Goal: Transaction & Acquisition: Obtain resource

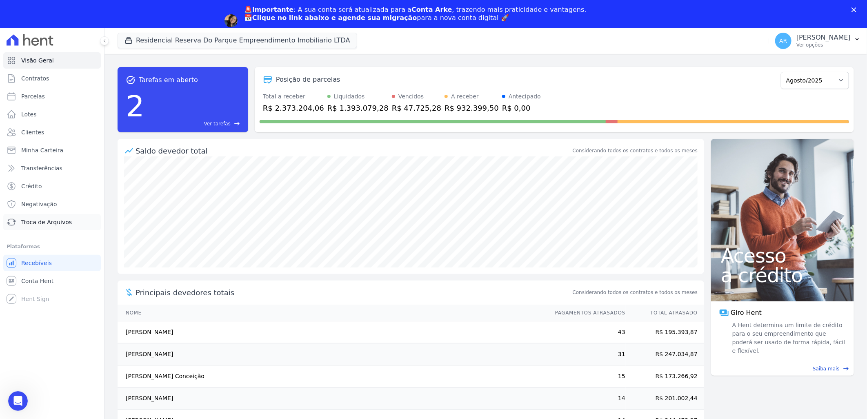
click at [62, 224] on span "Troca de Arquivos" at bounding box center [46, 222] width 51 height 8
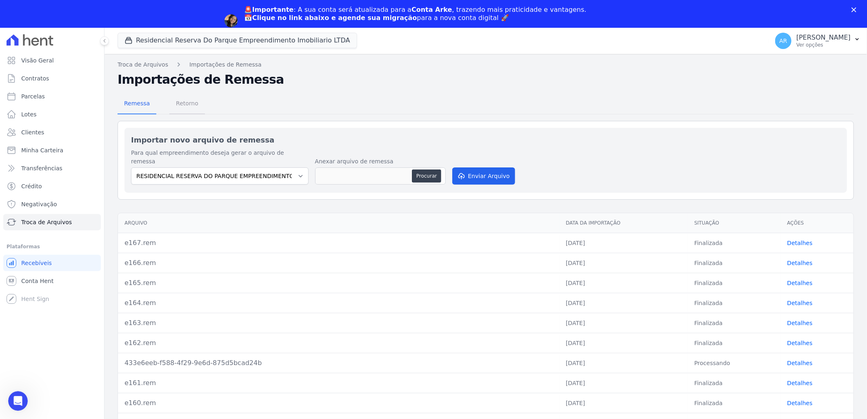
click at [193, 112] on link "Retorno" at bounding box center [186, 103] width 35 height 21
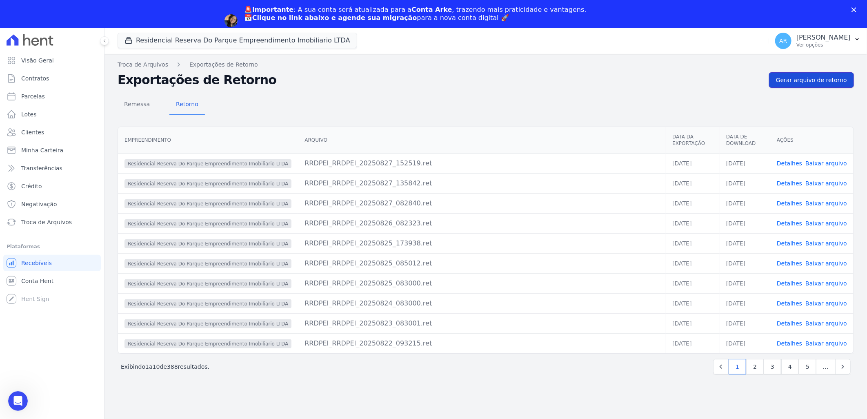
click at [811, 85] on link "Gerar arquivo de retorno" at bounding box center [811, 80] width 85 height 16
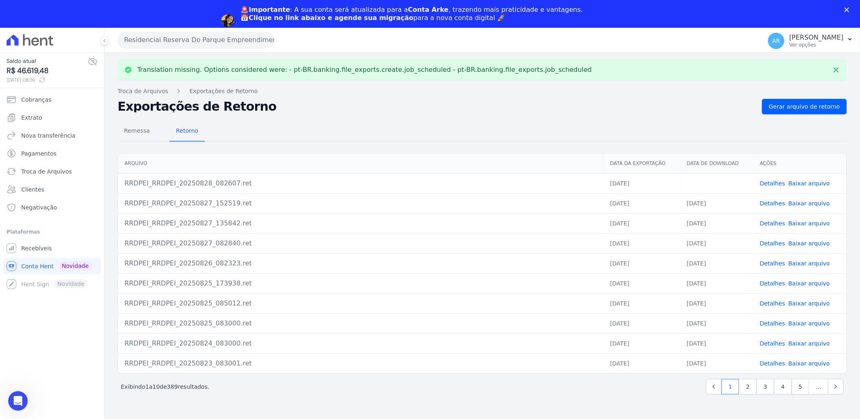
click at [803, 181] on link "Baixar arquivo" at bounding box center [809, 183] width 42 height 7
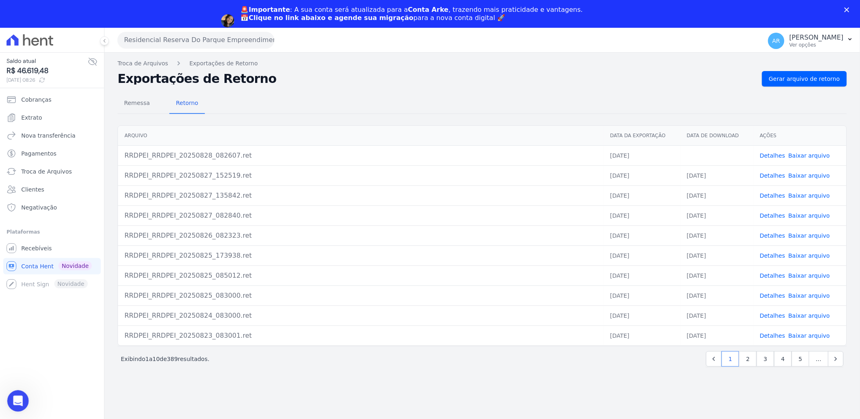
click at [16, 392] on div "Abertura do Messenger da Intercom" at bounding box center [16, 399] width 27 height 27
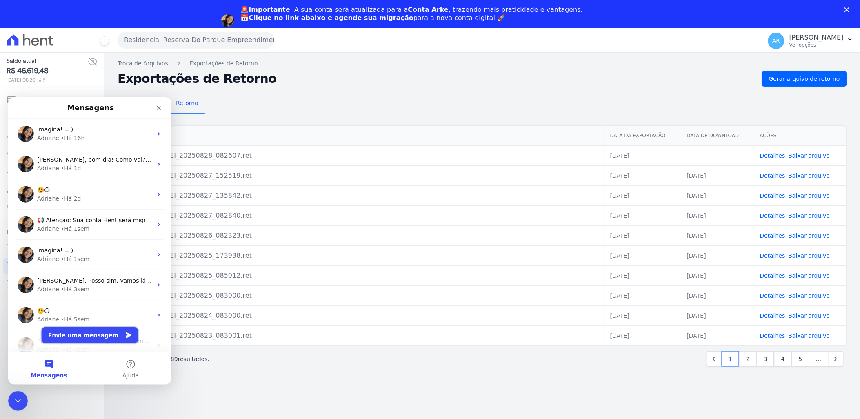
click at [90, 335] on button "Envie uma mensagem" at bounding box center [90, 334] width 97 height 16
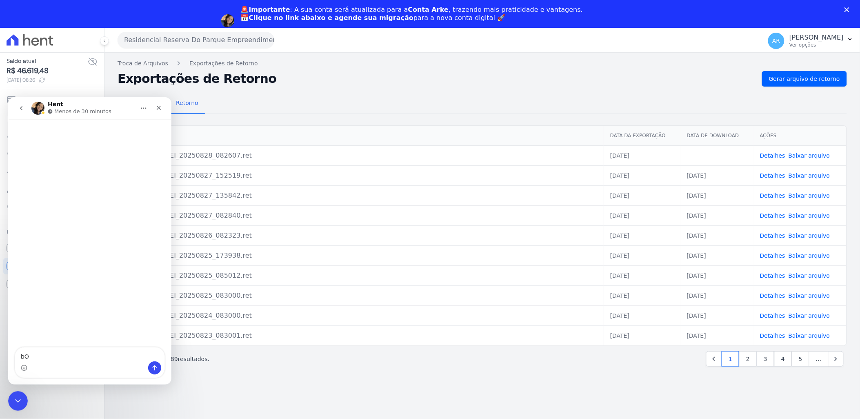
type textarea "b"
type textarea "Bom dia"
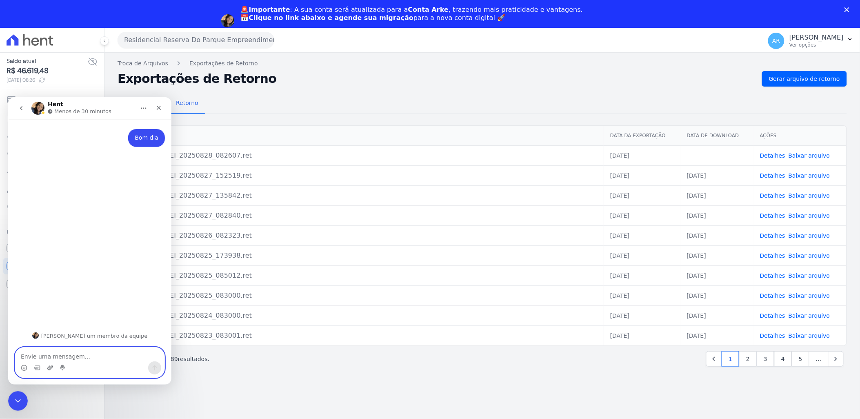
click at [49, 368] on icon "Upload do anexo" at bounding box center [50, 367] width 7 height 7
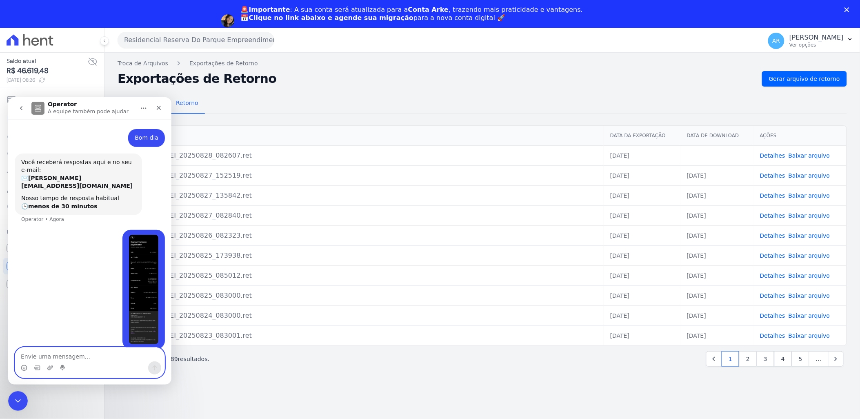
scroll to position [2, 0]
click at [93, 359] on textarea "Envie uma mensagem..." at bounding box center [89, 354] width 149 height 14
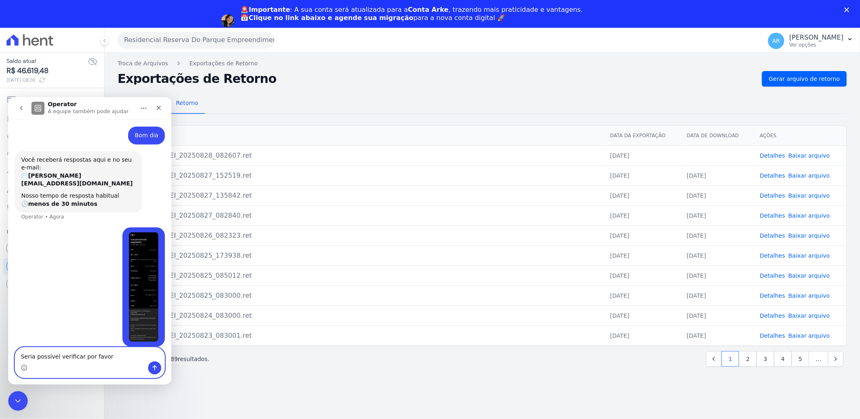
type textarea "Seria possível verificar por favor"
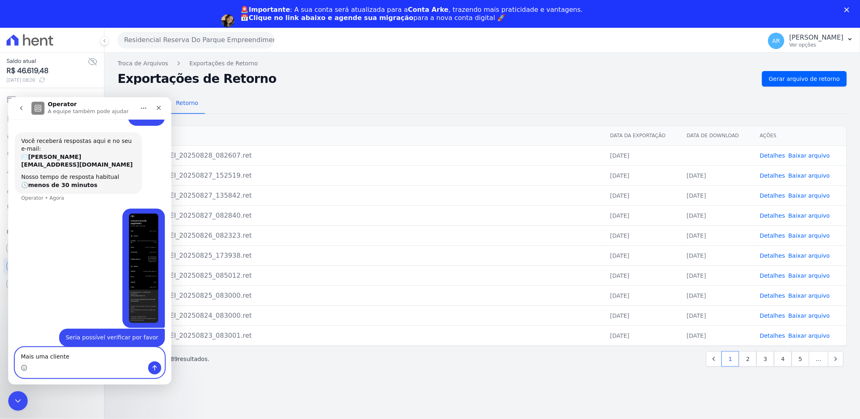
type textarea "Mais uma cliente"
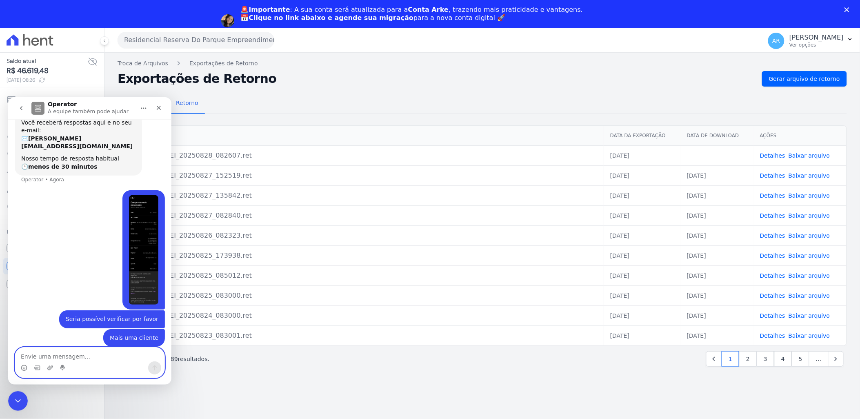
scroll to position [0, 0]
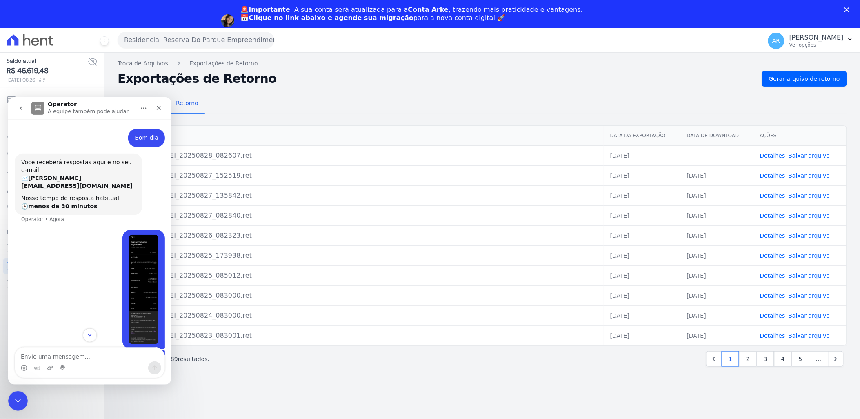
click at [16, 104] on button "go back" at bounding box center [21, 108] width 16 height 16
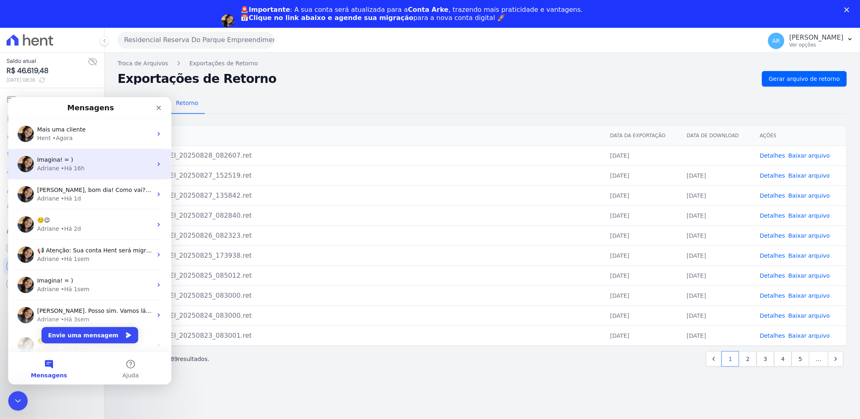
click at [56, 166] on div "Adriane • Há 16h" at bounding box center [94, 168] width 115 height 9
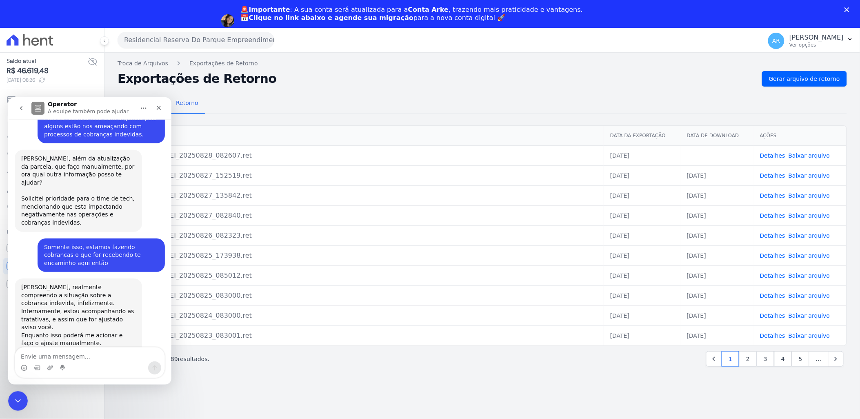
scroll to position [990, 0]
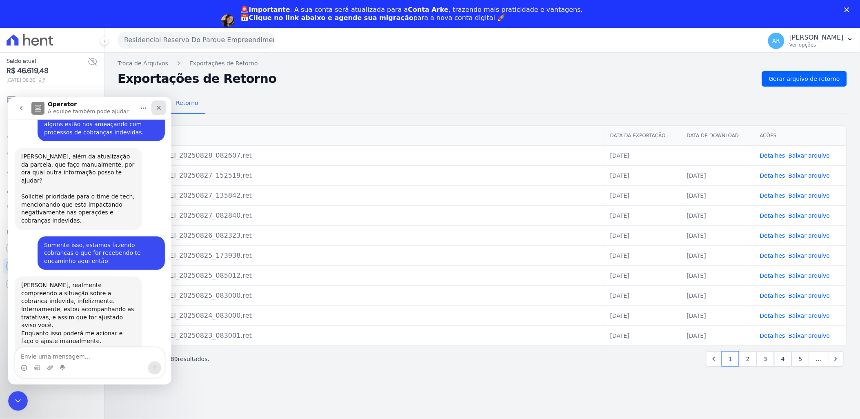
click at [157, 107] on icon "Fechar" at bounding box center [158, 107] width 7 height 7
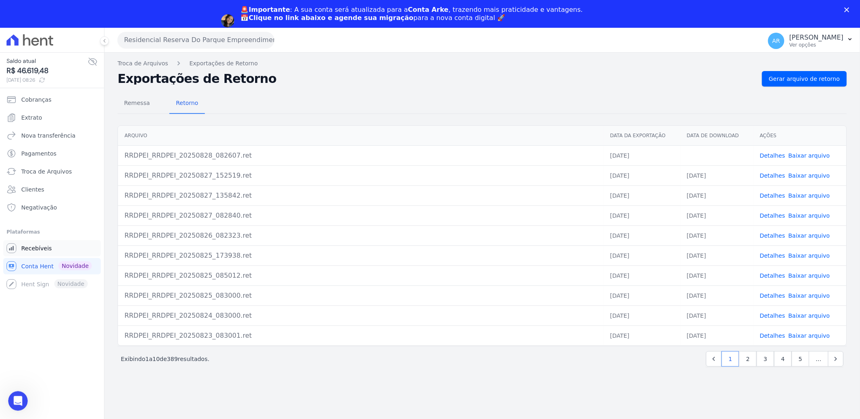
click at [45, 250] on span "Recebíveis" at bounding box center [36, 248] width 31 height 8
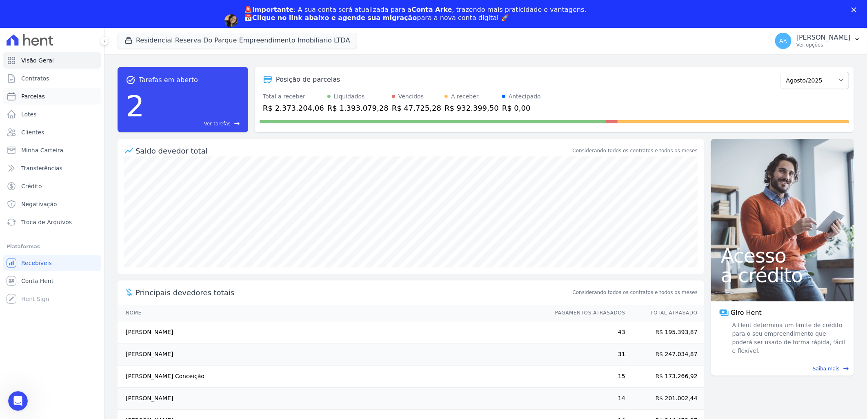
click at [52, 92] on link "Parcelas" at bounding box center [52, 96] width 98 height 16
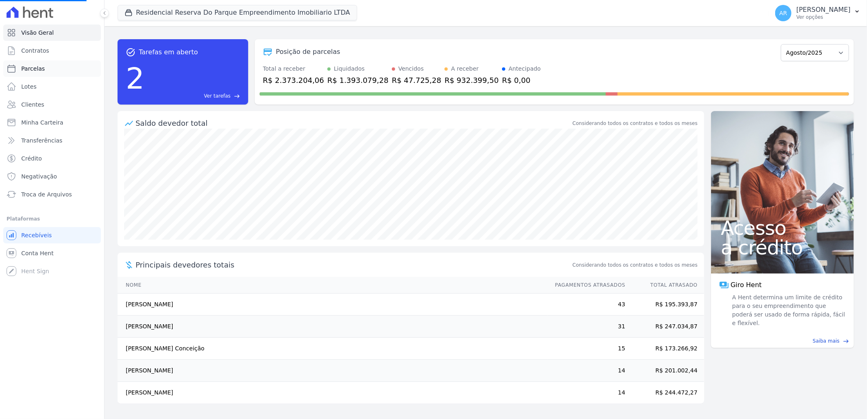
select select
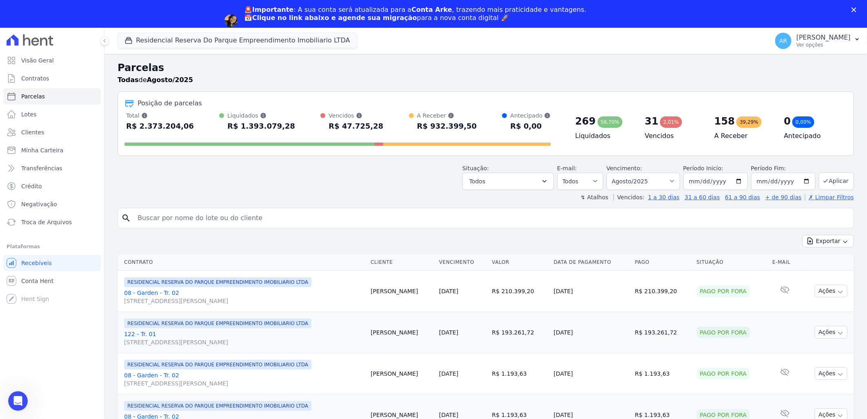
click at [172, 210] on input "search" at bounding box center [491, 218] width 717 height 16
type input "camila s"
select select
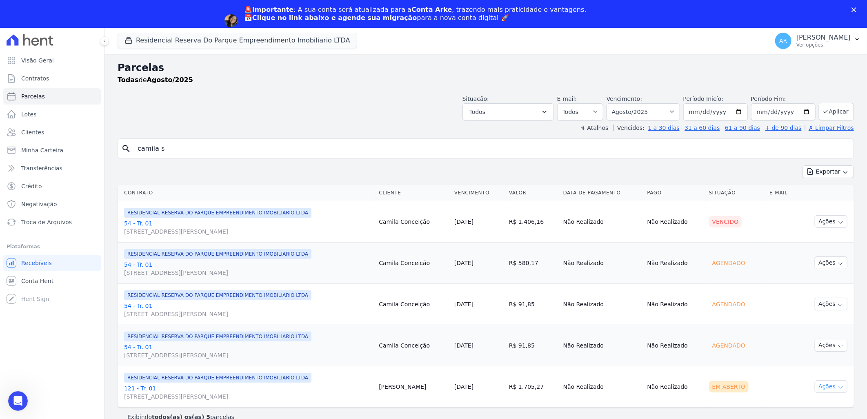
click at [827, 390] on button "Ações" at bounding box center [830, 386] width 33 height 13
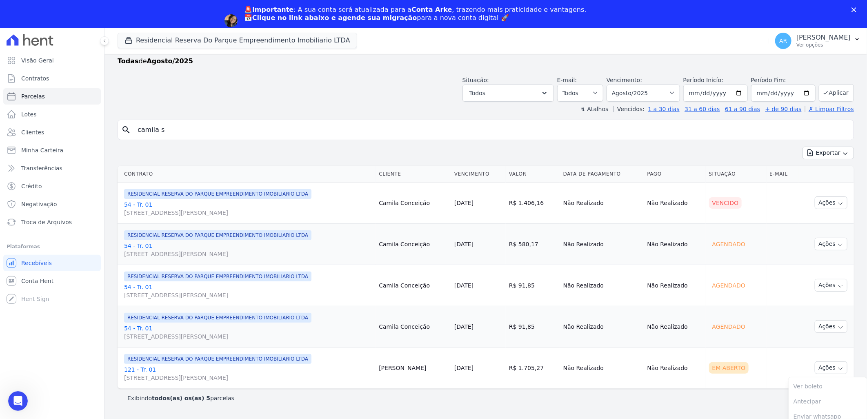
scroll to position [29, 0]
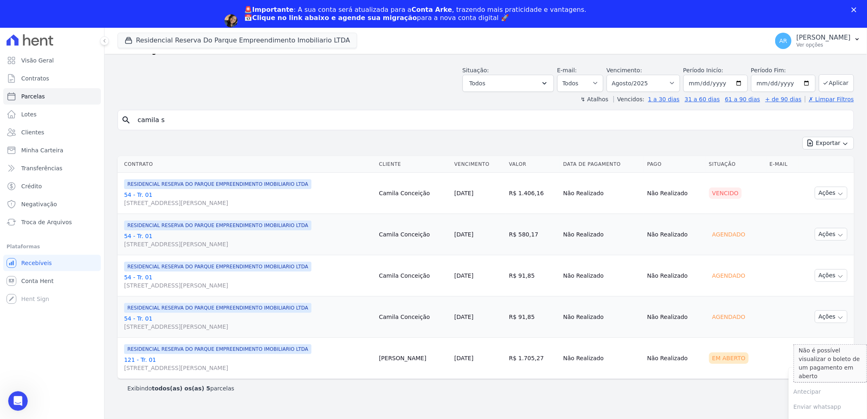
click at [811, 380] on span "Ver boleto Não é possível visualizar o boleto de um pagamento em aberto" at bounding box center [827, 376] width 78 height 15
click at [144, 362] on link "121 - Tr. 01 [STREET_ADDRESS][PERSON_NAME]" at bounding box center [248, 363] width 248 height 16
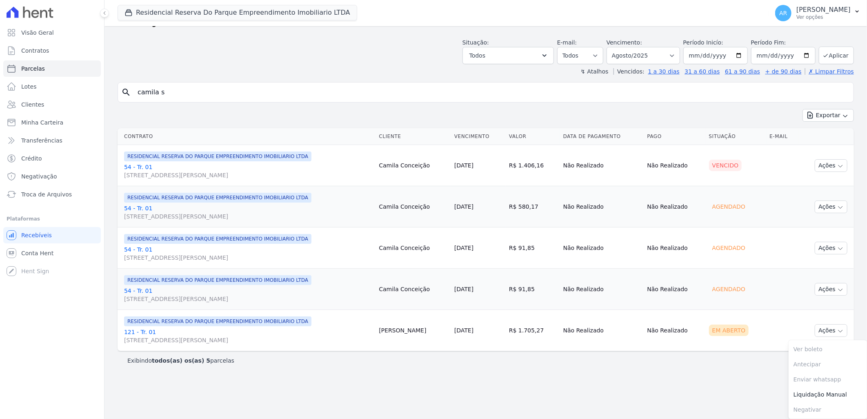
scroll to position [0, 0]
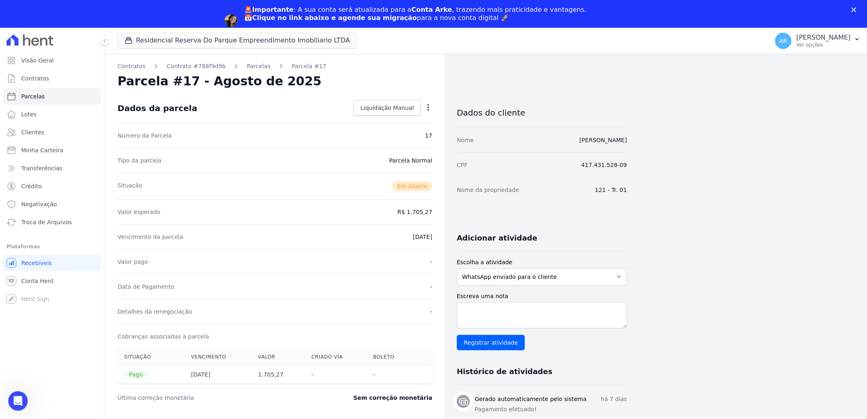
select select
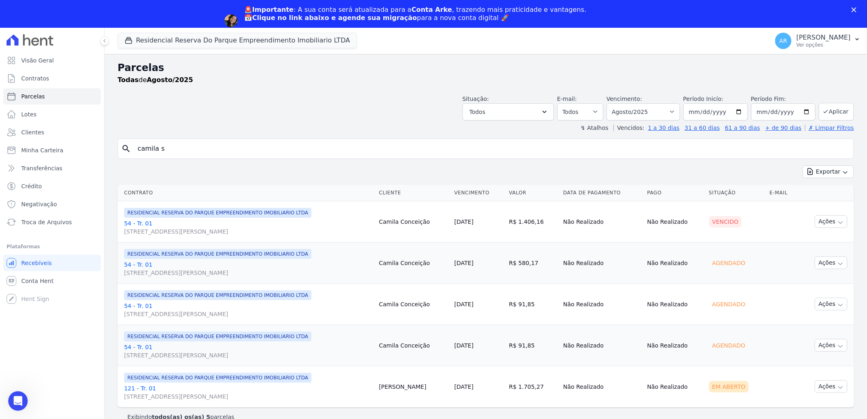
click at [142, 221] on link "54 - Tr. 01 [STREET_ADDRESS][PERSON_NAME]" at bounding box center [248, 227] width 248 height 16
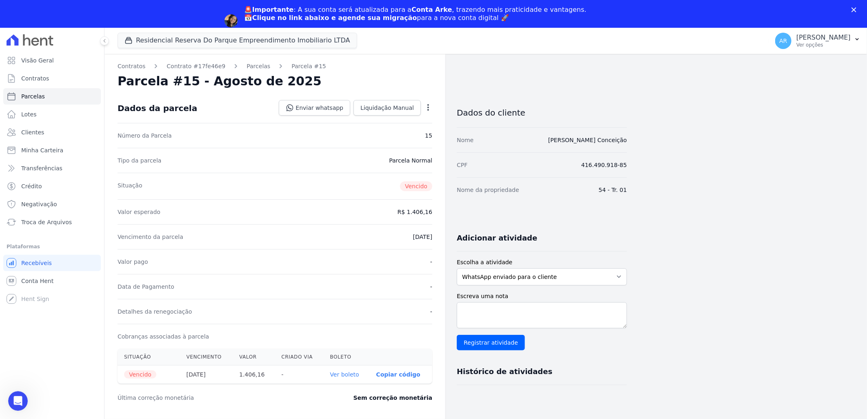
select select
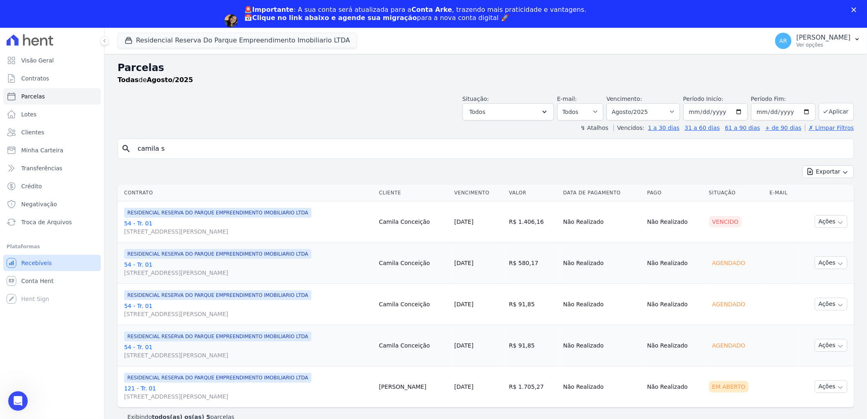
click at [69, 262] on link "Recebíveis" at bounding box center [52, 263] width 98 height 16
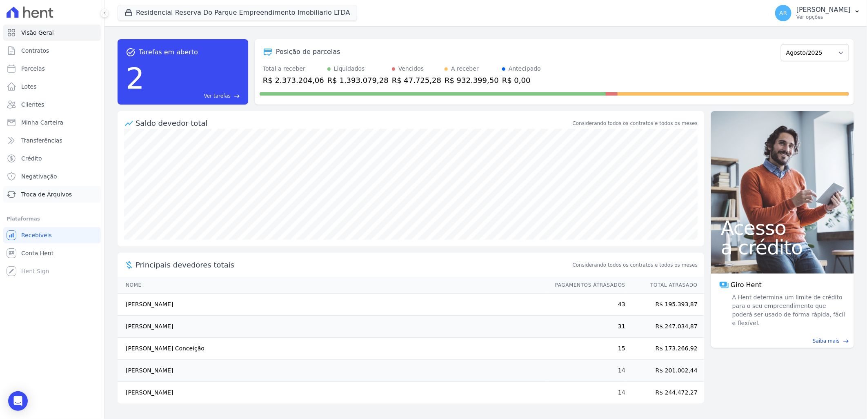
click at [65, 189] on link "Troca de Arquivos" at bounding box center [52, 194] width 98 height 16
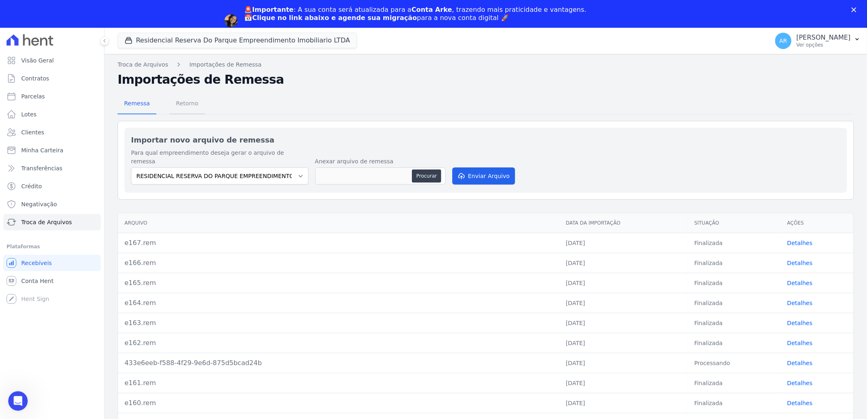
click at [178, 108] on span "Retorno" at bounding box center [187, 103] width 32 height 16
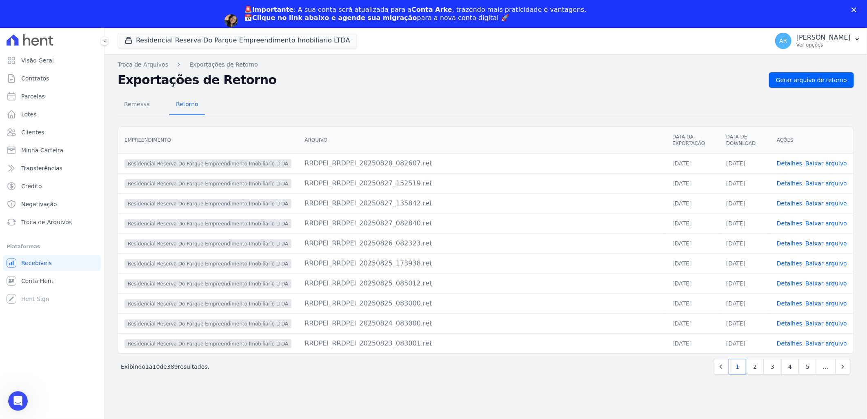
click at [821, 52] on div "Residencial Reserva Do Parque Empreendimento Imobiliario LTDA Você possui apena…" at bounding box center [485, 237] width 762 height 419
click at [816, 71] on div "Troca de Arquivos Exportações de Retorno Exportações de Retorno Gerar arquivo d…" at bounding box center [485, 250] width 762 height 392
click at [817, 76] on span "Gerar arquivo de retorno" at bounding box center [811, 80] width 71 height 8
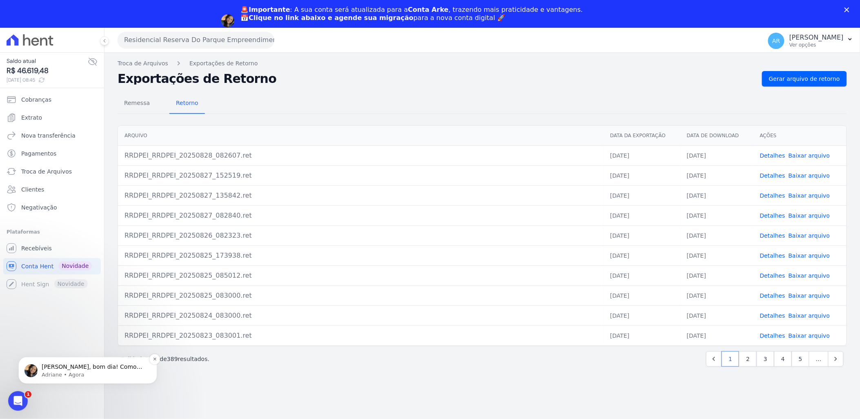
click at [79, 375] on p "Adriane • Agora" at bounding box center [94, 373] width 105 height 7
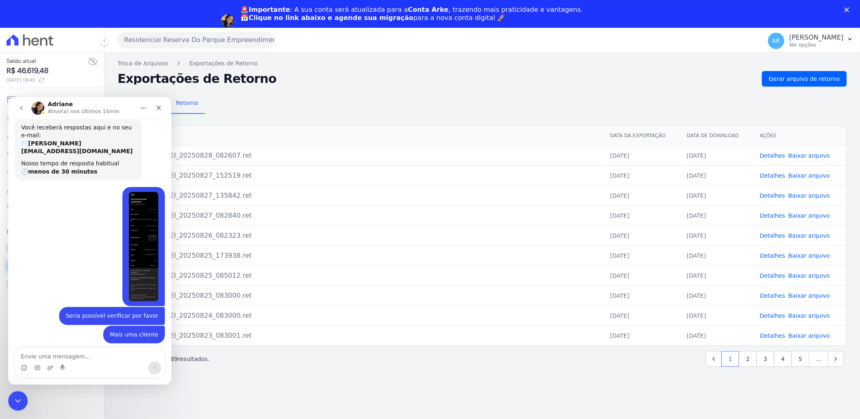
scroll to position [169, 0]
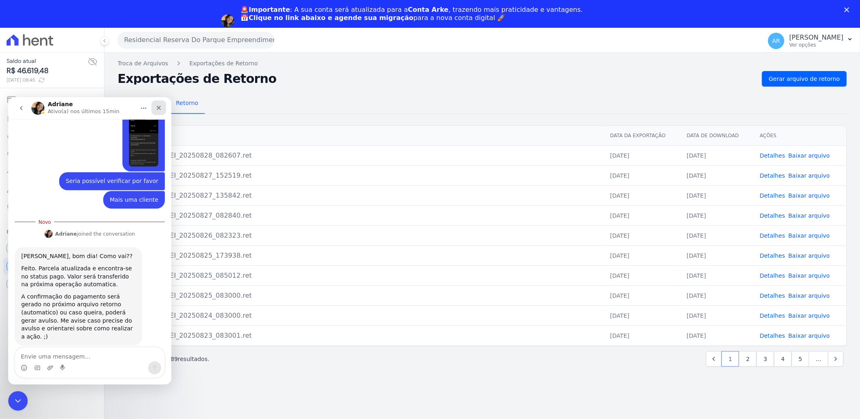
click at [159, 106] on icon "Fechar" at bounding box center [159, 107] width 4 height 4
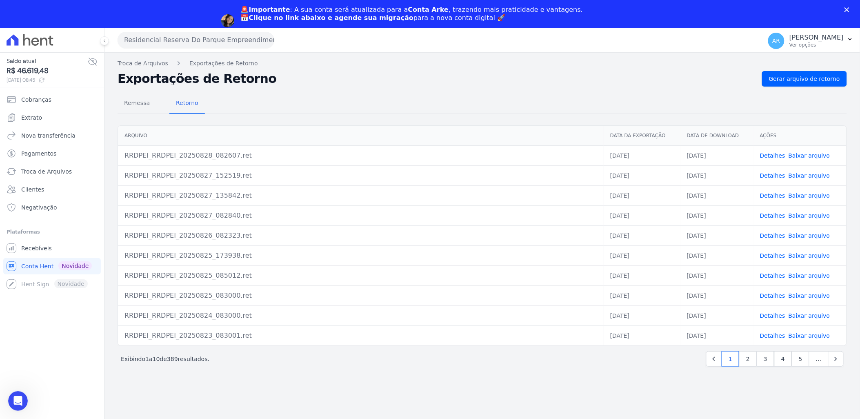
scroll to position [155, 0]
click at [793, 76] on span "Gerar arquivo de retorno" at bounding box center [804, 79] width 71 height 8
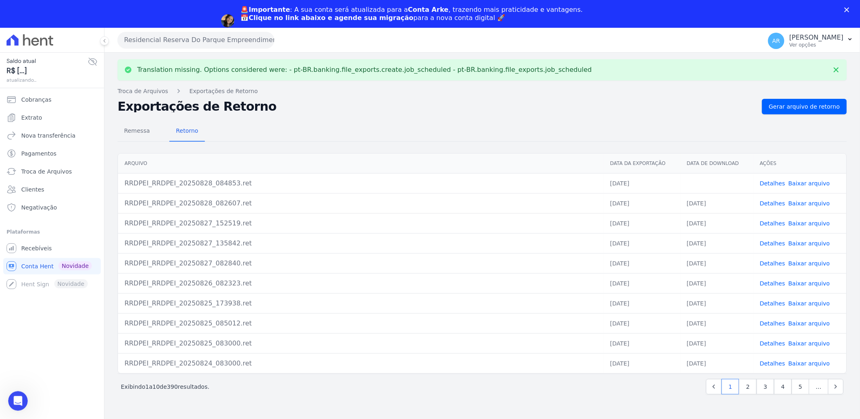
scroll to position [0, 0]
click at [810, 183] on link "Baixar arquivo" at bounding box center [809, 183] width 42 height 7
